Goal: Find specific page/section: Find specific page/section

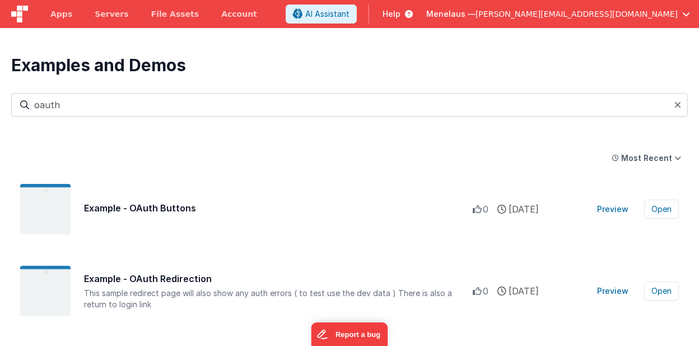
click at [677, 105] on icon at bounding box center [677, 104] width 7 height 9
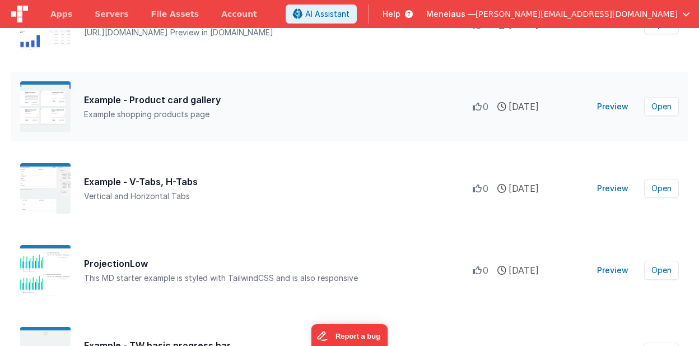
scroll to position [10623, 0]
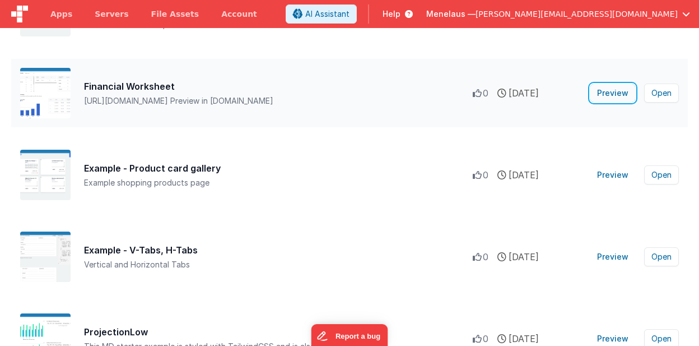
click at [610, 91] on button "Preview" at bounding box center [612, 93] width 45 height 18
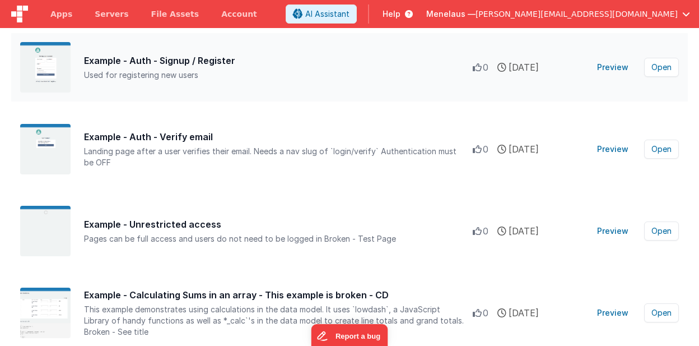
scroll to position [13400, 0]
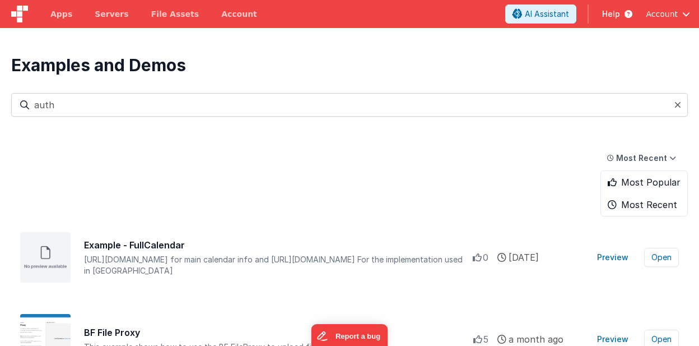
type input "auth"
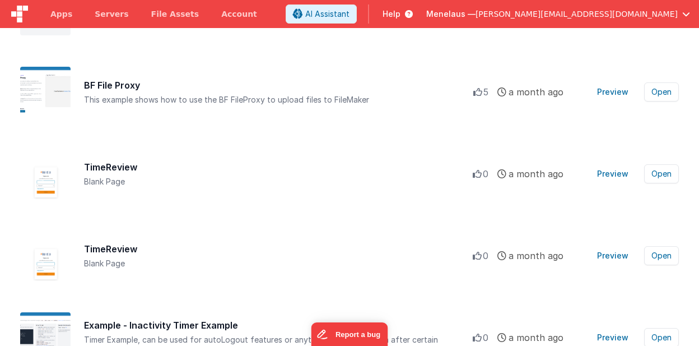
scroll to position [224, 0]
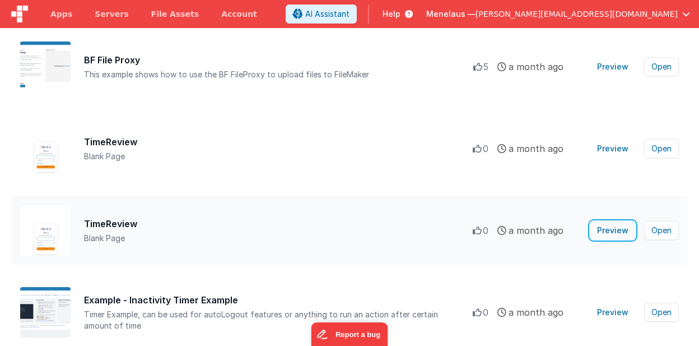
click at [618, 230] on button "Preview" at bounding box center [612, 230] width 45 height 18
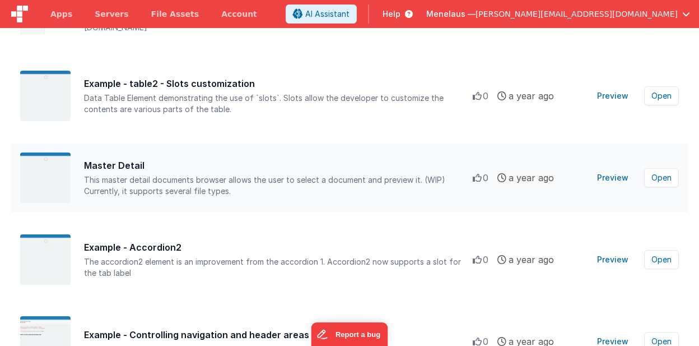
scroll to position [2913, 0]
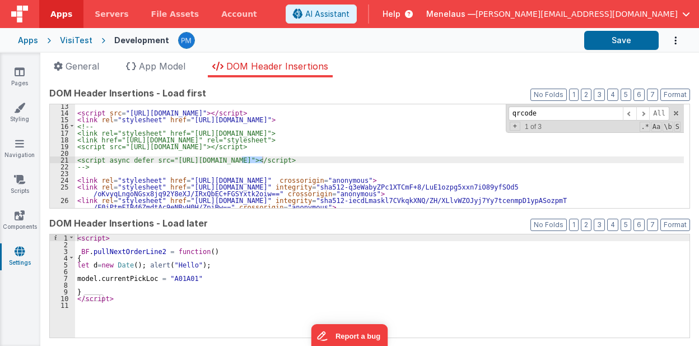
scroll to position [82, 0]
